Goal: Transaction & Acquisition: Subscribe to service/newsletter

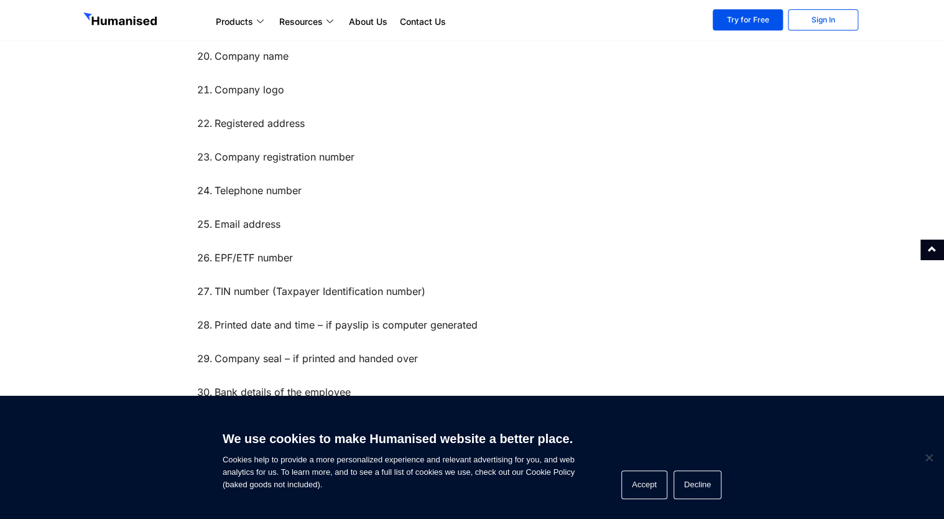
scroll to position [1696, 0]
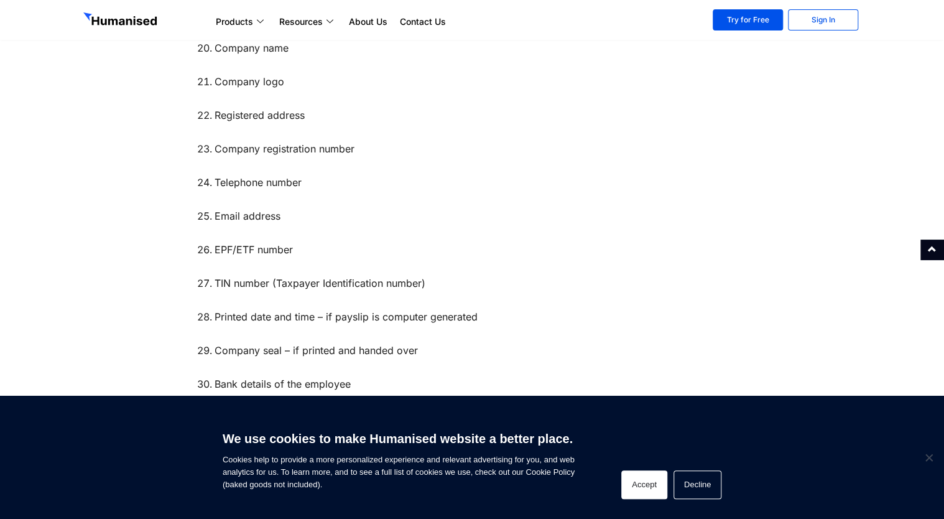
click at [653, 486] on button "Accept" at bounding box center [644, 484] width 46 height 29
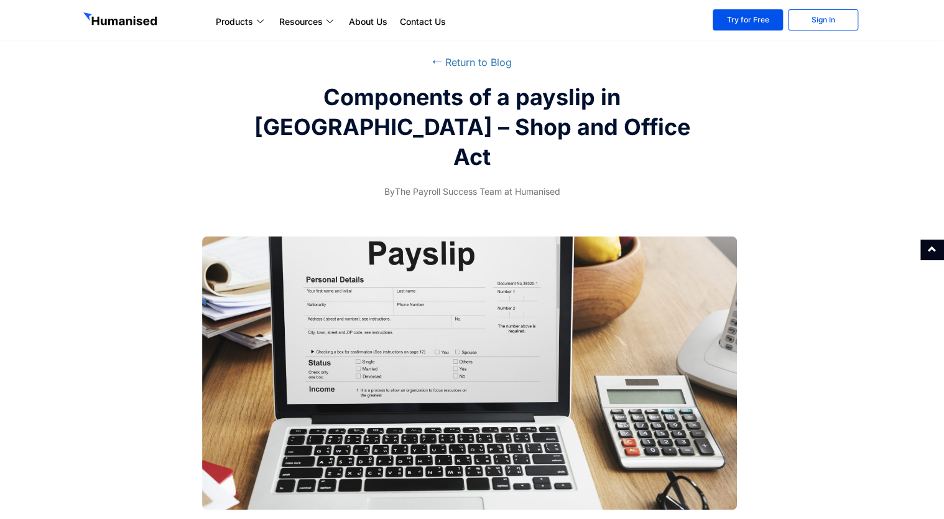
scroll to position [0, 0]
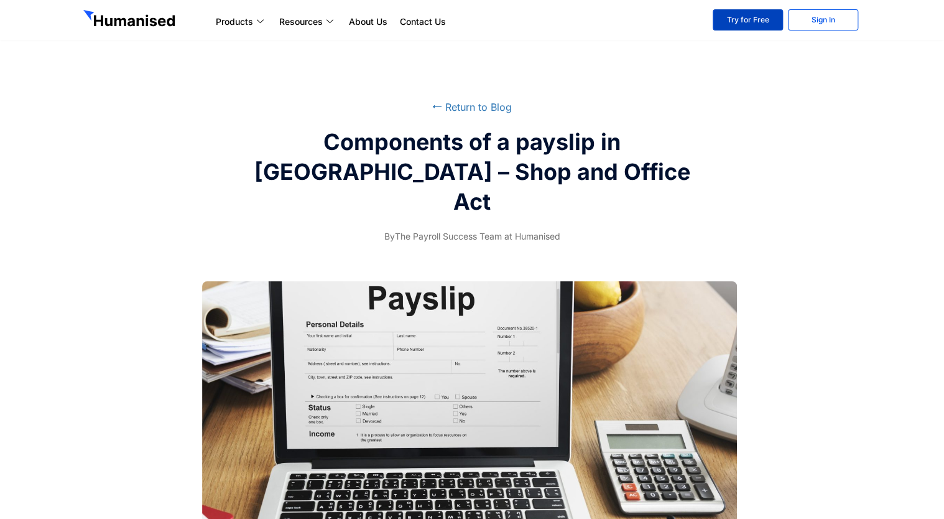
click at [776, 20] on link "Try for Free" at bounding box center [748, 19] width 70 height 21
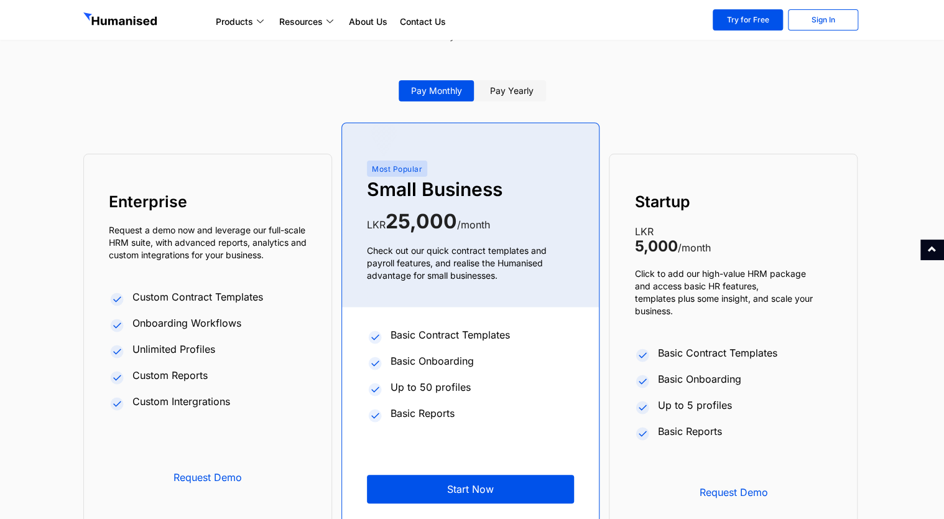
scroll to position [4682, 0]
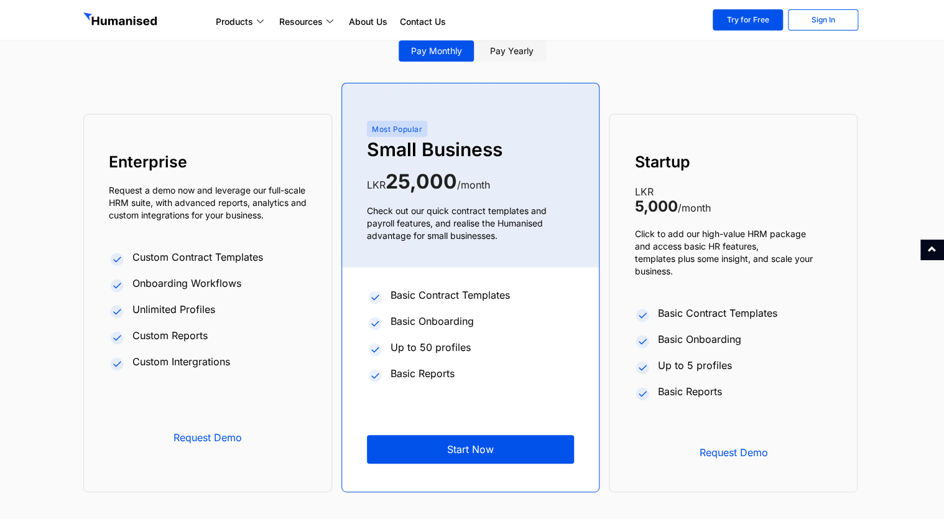
click at [690, 218] on div "Startup LKR 5,000 /month Click to add our high-value HRM package and access bas…" at bounding box center [732, 302] width 247 height 377
click at [476, 128] on div "Most Popular Small Business LKR 25,000 /month Check out our quick contract temp…" at bounding box center [470, 287] width 257 height 408
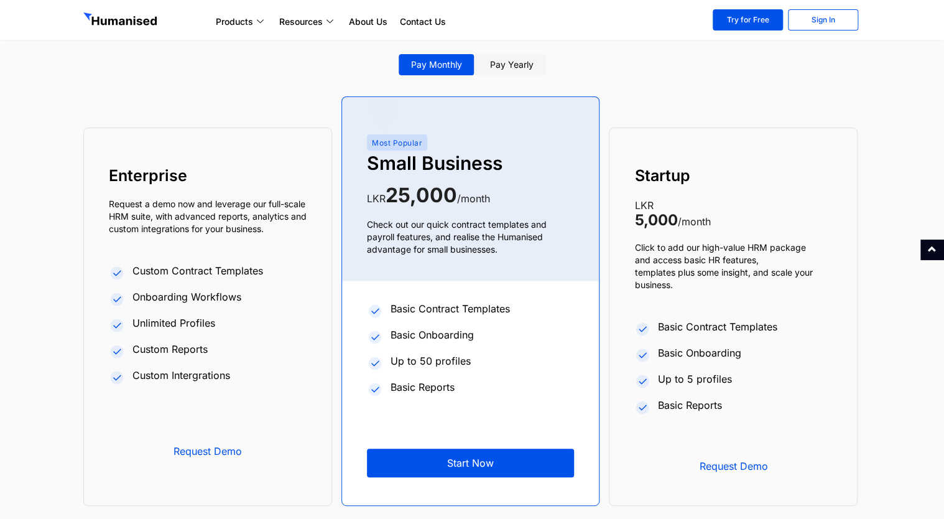
scroll to position [4625, 0]
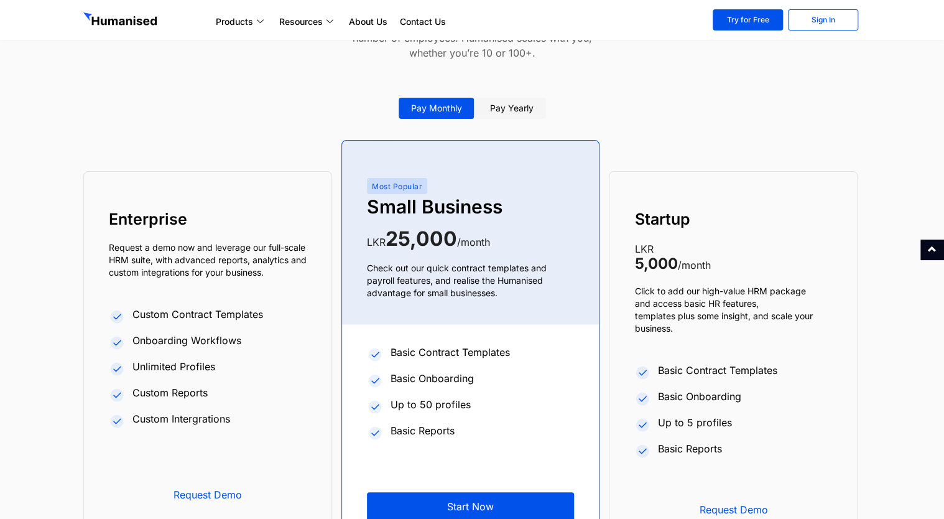
click at [518, 110] on link "Pay yearly" at bounding box center [512, 108] width 68 height 21
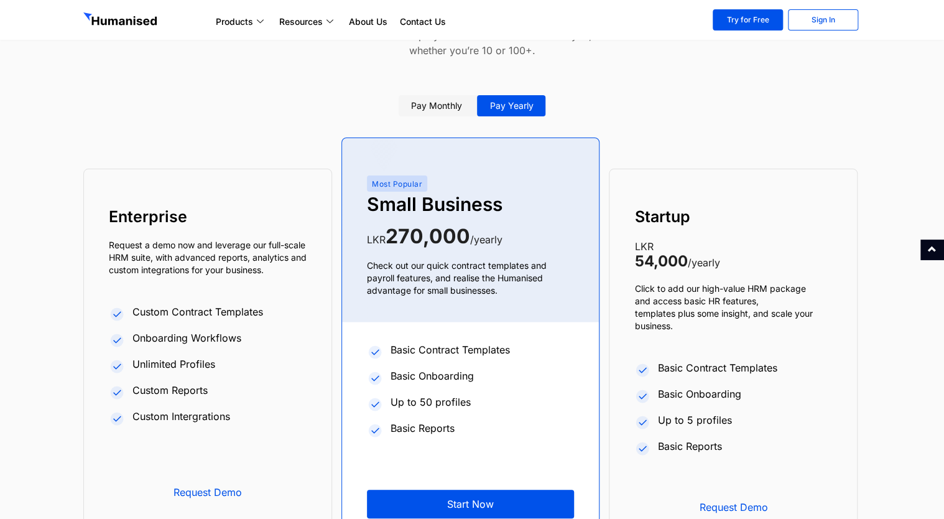
scroll to position [4630, 0]
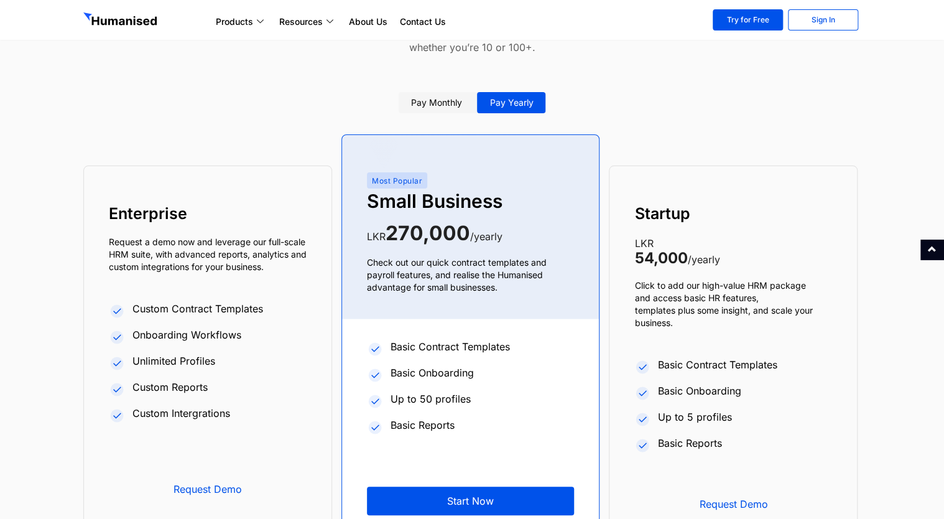
click at [436, 103] on link "Pay monthly" at bounding box center [437, 102] width 76 height 21
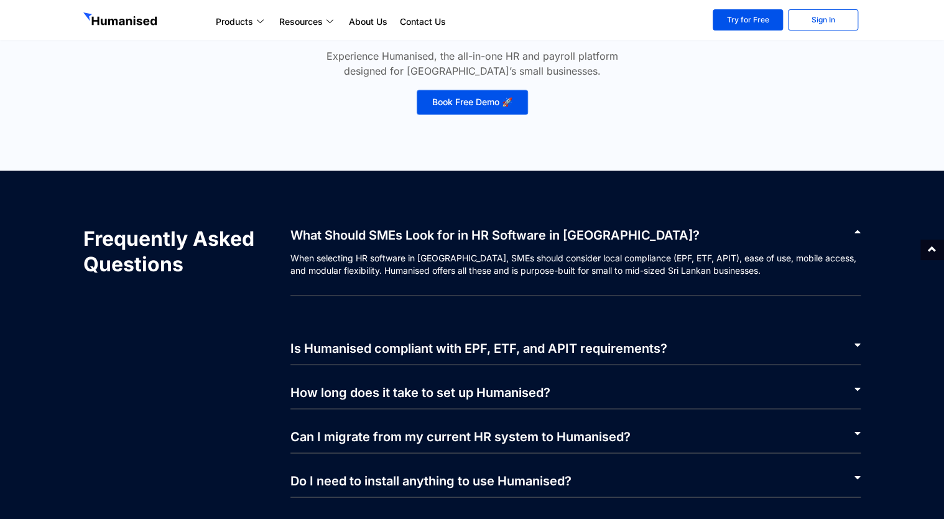
scroll to position [5643, 0]
click at [452, 399] on div "How long does it take to set up Humanised?" at bounding box center [575, 386] width 571 height 44
